Goal: Navigation & Orientation: Find specific page/section

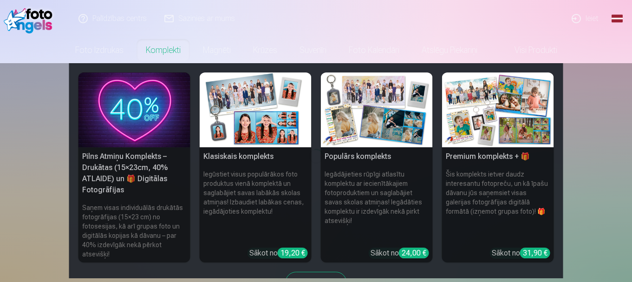
click at [165, 52] on link "Komplekti" at bounding box center [163, 50] width 57 height 26
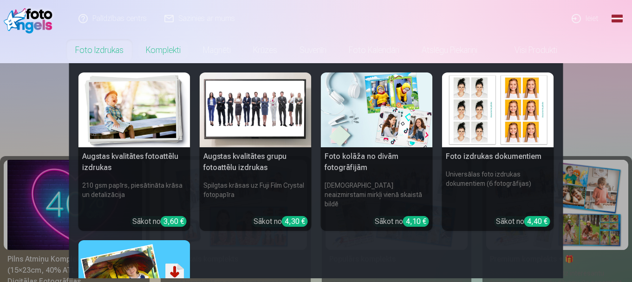
click at [93, 50] on link "Foto izdrukas" at bounding box center [99, 50] width 71 height 26
